Goal: Task Accomplishment & Management: Manage account settings

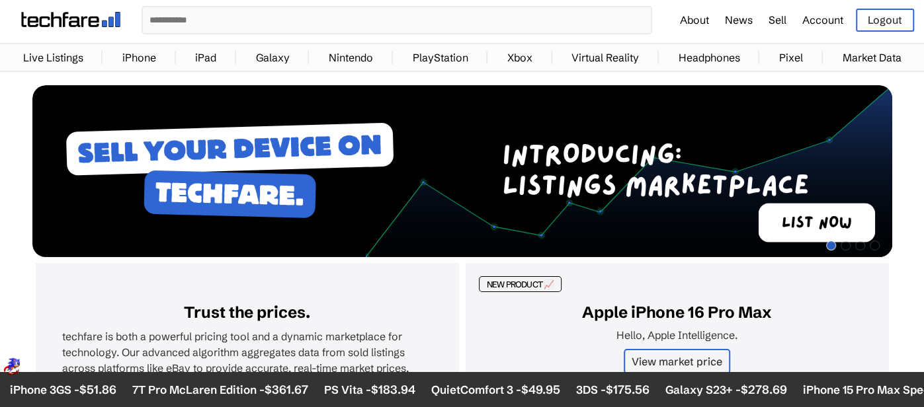
click at [823, 24] on link "Account" at bounding box center [822, 19] width 41 height 13
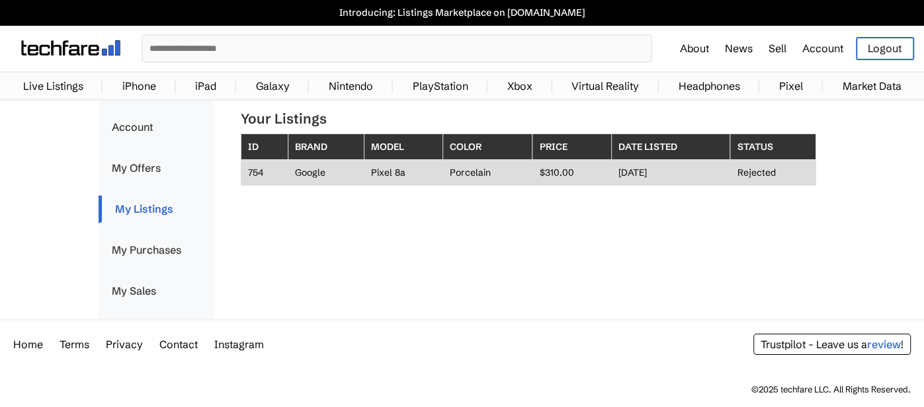
click at [370, 171] on td "Pixel 8a" at bounding box center [403, 173] width 79 height 26
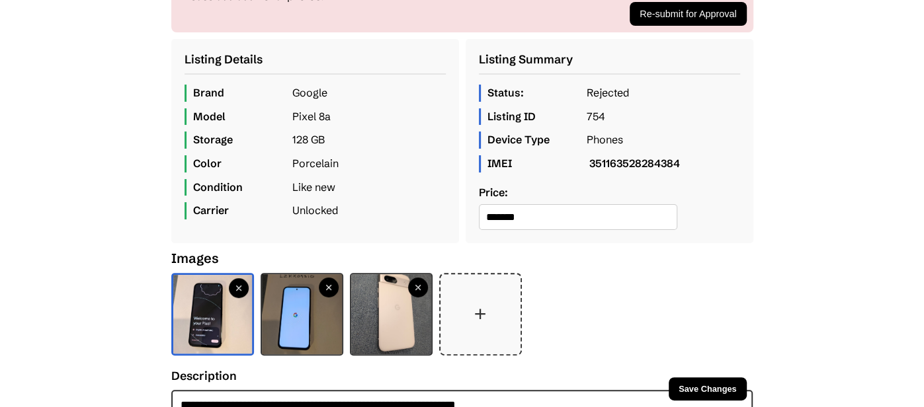
scroll to position [222, 0]
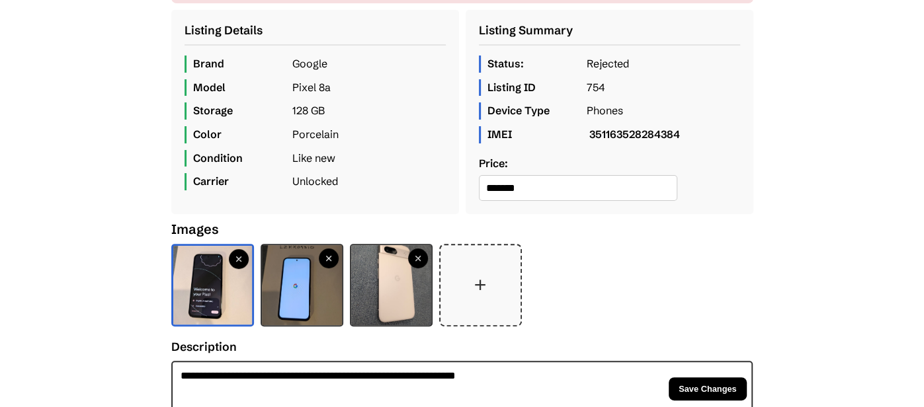
click at [325, 268] on button at bounding box center [329, 259] width 20 height 20
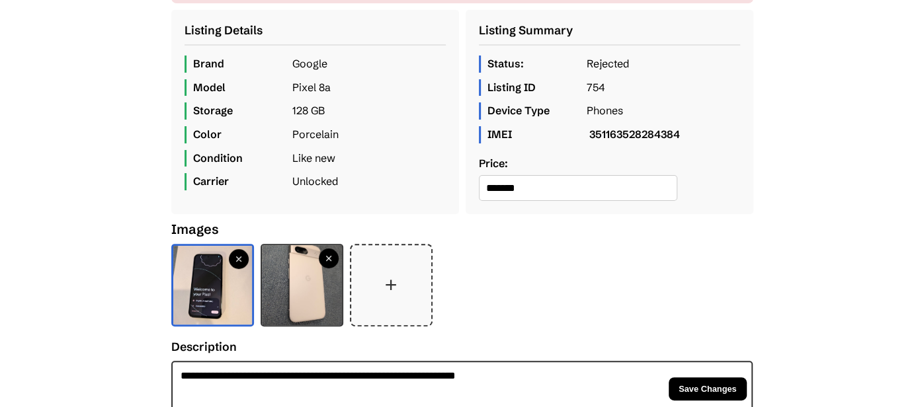
click at [395, 297] on button "+" at bounding box center [391, 285] width 80 height 80
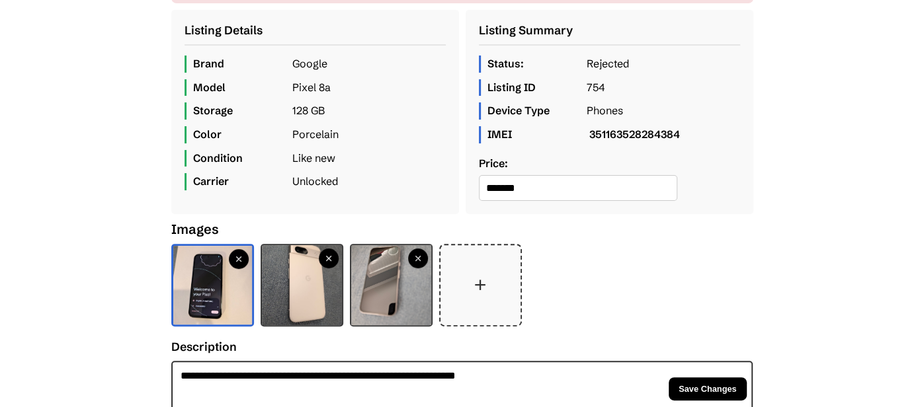
click at [417, 268] on button at bounding box center [418, 259] width 20 height 20
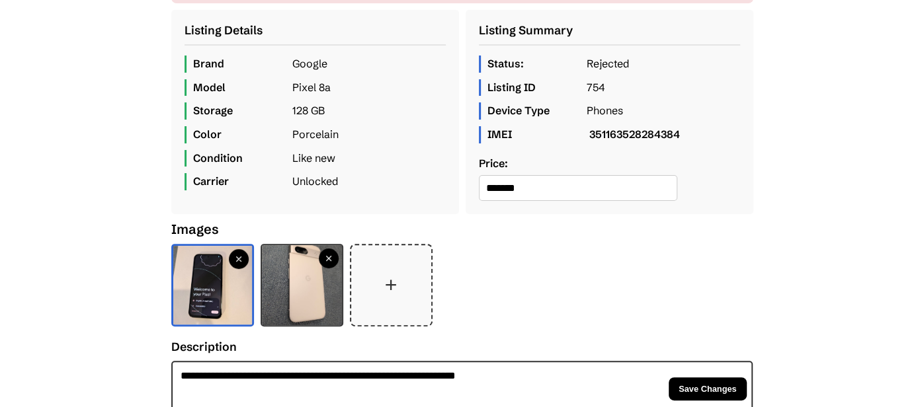
click at [418, 289] on button "+" at bounding box center [391, 285] width 80 height 80
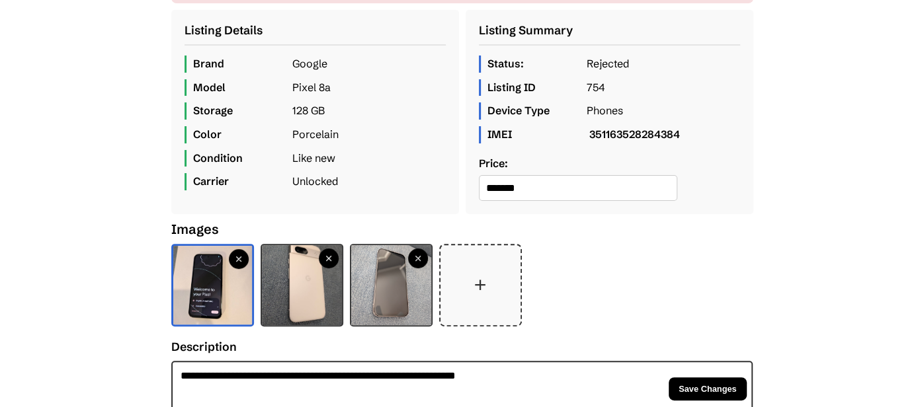
click at [489, 296] on button "+" at bounding box center [480, 285] width 80 height 80
click at [729, 386] on span "Save Changes" at bounding box center [707, 389] width 58 height 10
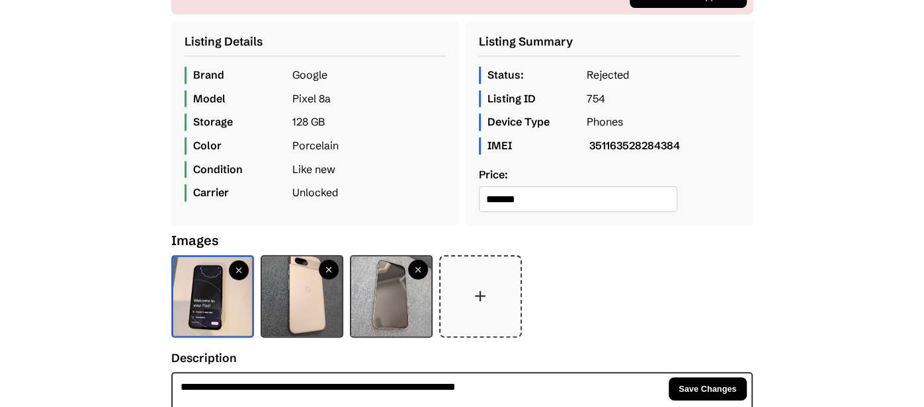
scroll to position [222, 0]
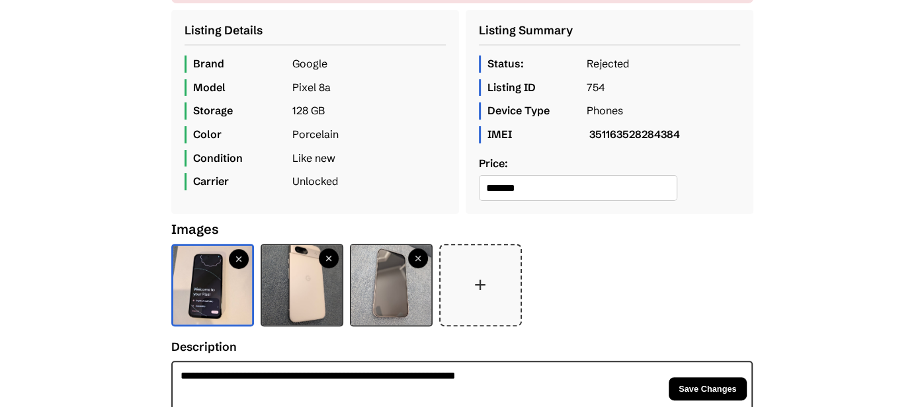
click at [410, 297] on img at bounding box center [391, 285] width 80 height 80
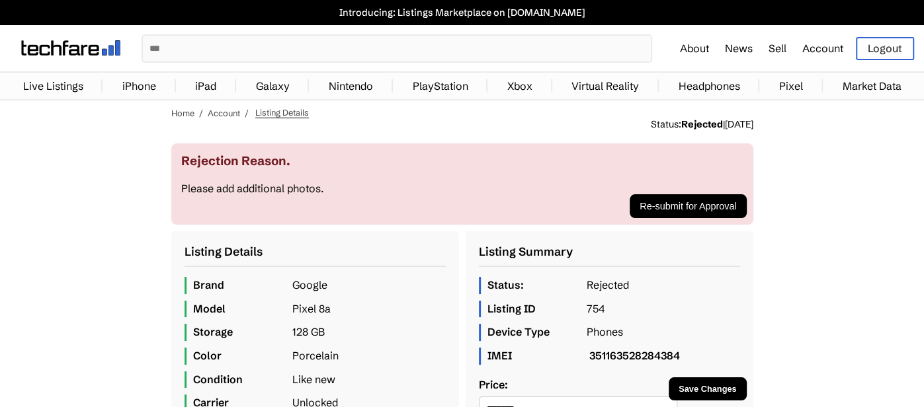
click at [715, 207] on button "Re-submit for Approval" at bounding box center [688, 206] width 116 height 24
